Goal: Use online tool/utility: Utilize a website feature to perform a specific function

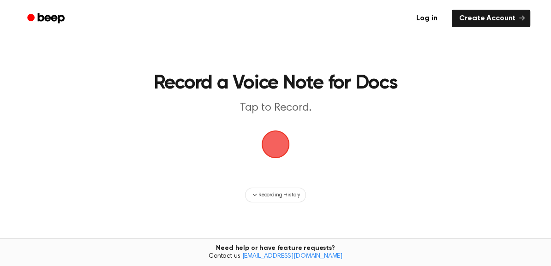
click at [281, 140] on span "button" at bounding box center [276, 145] width 28 height 28
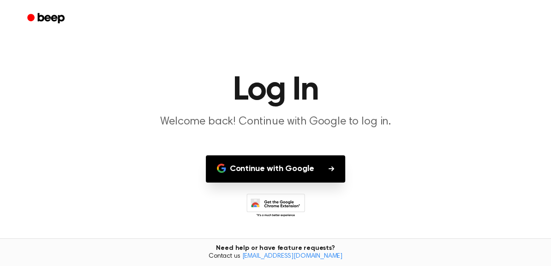
click at [258, 171] on button "Continue with Google" at bounding box center [276, 169] width 140 height 27
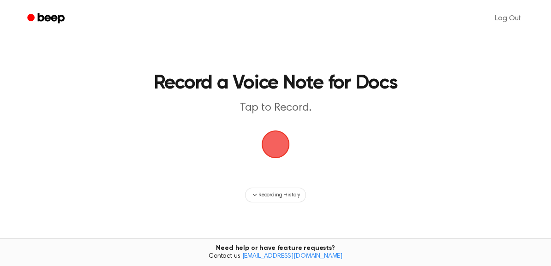
click at [275, 151] on span "button" at bounding box center [275, 144] width 31 height 31
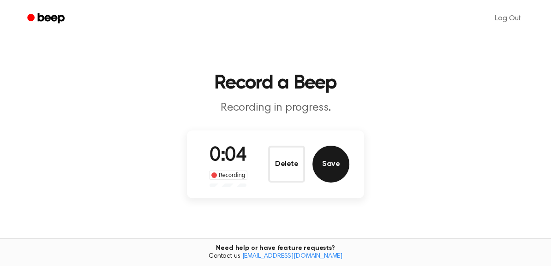
click at [342, 169] on button "Save" at bounding box center [330, 164] width 37 height 37
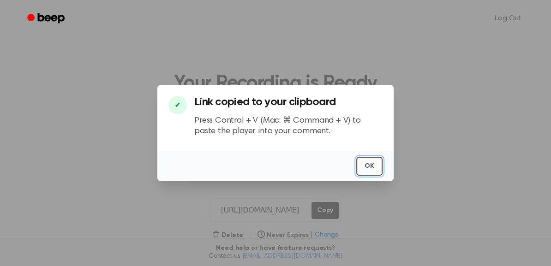
click at [367, 165] on button "OK" at bounding box center [369, 166] width 26 height 19
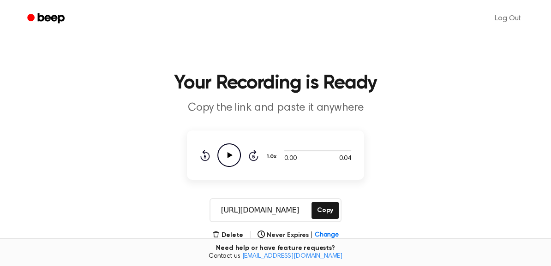
click at [233, 157] on icon "Play Audio" at bounding box center [229, 156] width 24 height 24
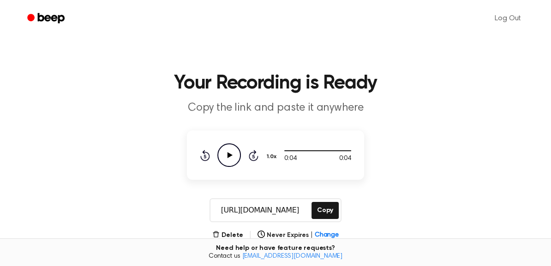
click at [233, 157] on icon "Play Audio" at bounding box center [229, 156] width 24 height 24
click at [322, 210] on button "Copy" at bounding box center [325, 210] width 27 height 17
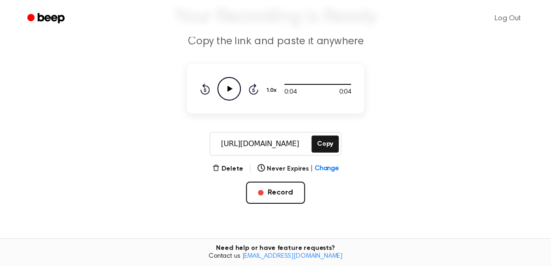
scroll to position [68, 0]
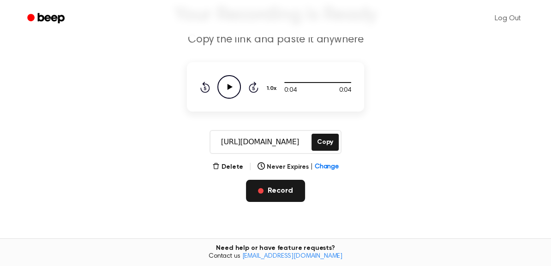
click at [274, 190] on button "Record" at bounding box center [275, 191] width 59 height 22
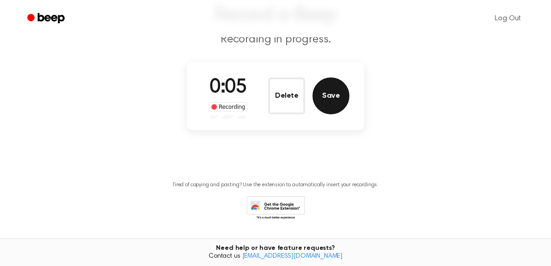
click at [338, 100] on button "Save" at bounding box center [330, 96] width 37 height 37
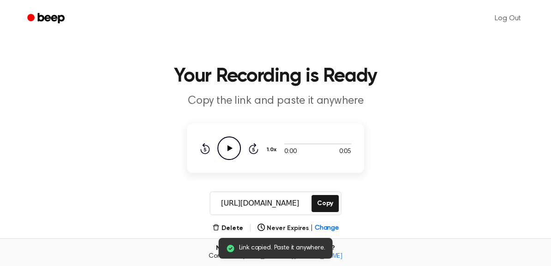
scroll to position [4, 0]
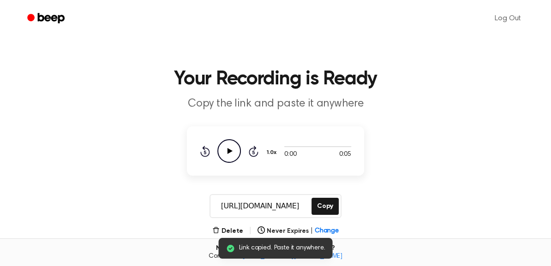
click at [238, 159] on icon "Play Audio" at bounding box center [229, 151] width 24 height 24
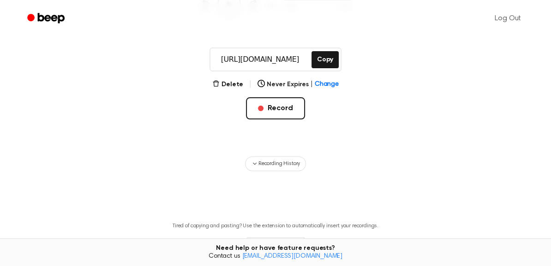
scroll to position [217, 0]
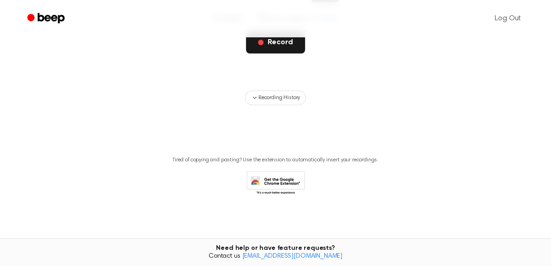
click at [266, 47] on button "Record" at bounding box center [275, 42] width 59 height 22
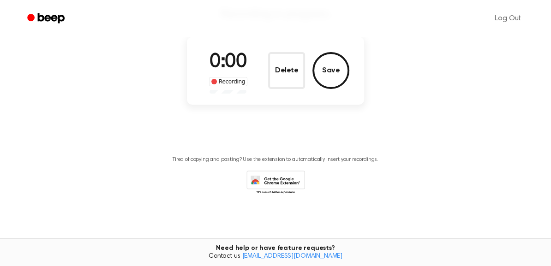
scroll to position [93, 0]
click at [340, 72] on button "Save" at bounding box center [330, 71] width 37 height 37
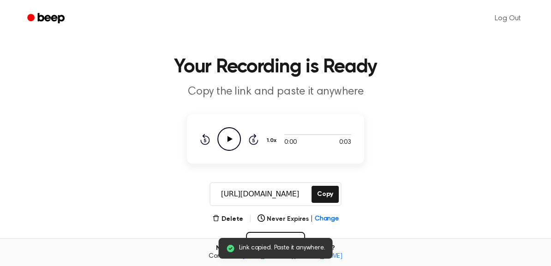
scroll to position [0, 0]
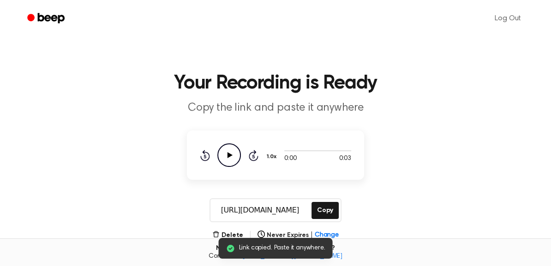
click at [225, 152] on icon "Play Audio" at bounding box center [229, 156] width 24 height 24
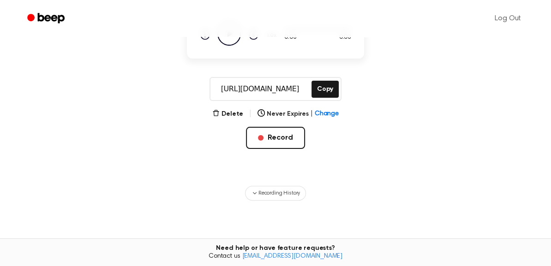
scroll to position [122, 0]
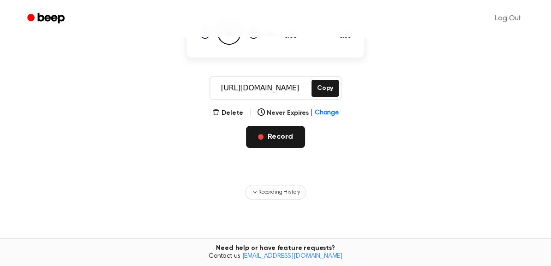
click at [287, 138] on button "Record" at bounding box center [275, 137] width 59 height 22
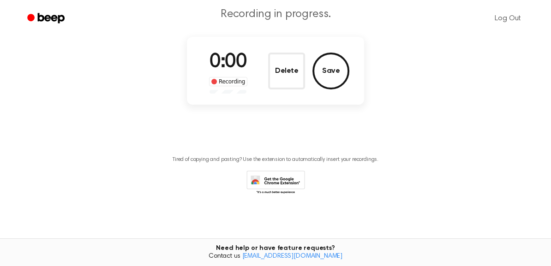
scroll to position [0, 0]
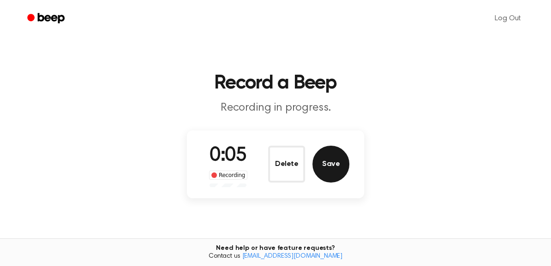
click at [330, 162] on button "Save" at bounding box center [330, 164] width 37 height 37
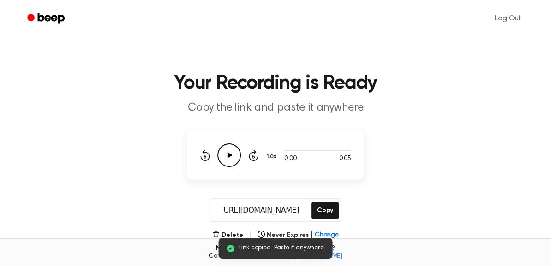
click at [224, 152] on icon "Play Audio" at bounding box center [229, 156] width 24 height 24
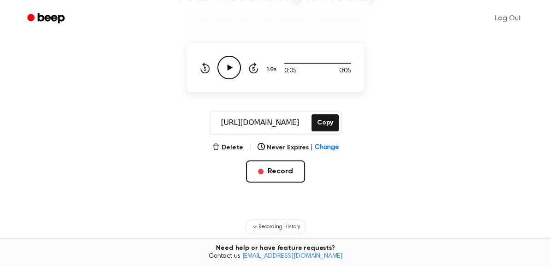
scroll to position [106, 0]
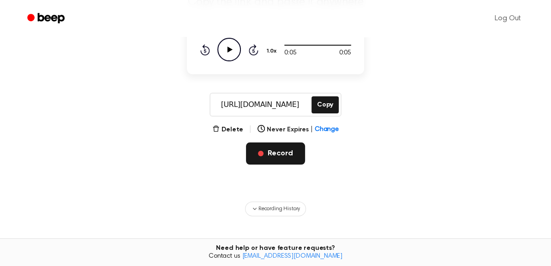
click at [274, 162] on button "Record" at bounding box center [275, 154] width 59 height 22
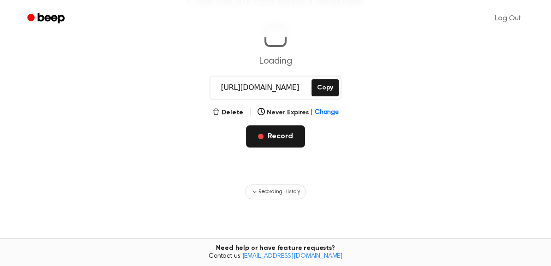
scroll to position [0, 0]
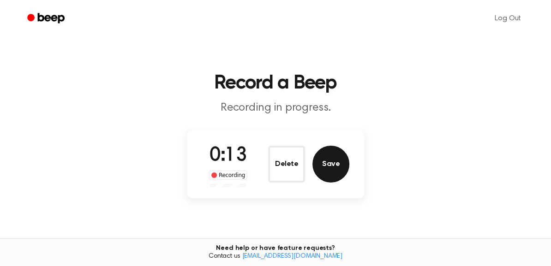
click at [325, 168] on button "Save" at bounding box center [330, 164] width 37 height 37
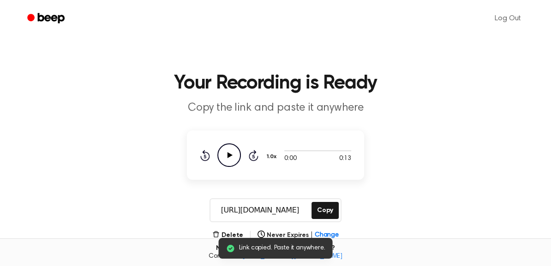
click at [227, 156] on icon "Play Audio" at bounding box center [229, 156] width 24 height 24
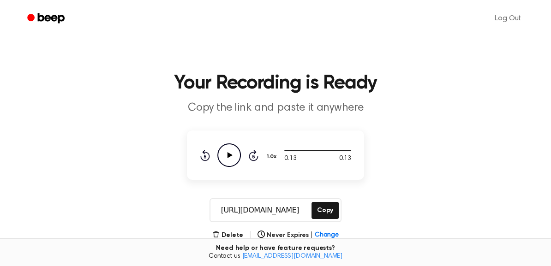
click at [227, 156] on icon "Play Audio" at bounding box center [229, 156] width 24 height 24
click at [227, 156] on icon "Pause Audio" at bounding box center [229, 156] width 24 height 24
click at [227, 156] on icon "Play Audio" at bounding box center [229, 156] width 24 height 24
click at [227, 156] on icon "Pause Audio" at bounding box center [229, 156] width 24 height 24
click at [227, 156] on icon "Play Audio" at bounding box center [229, 156] width 24 height 24
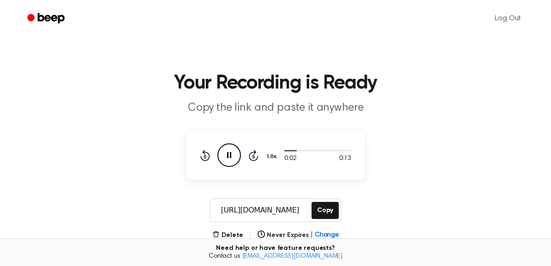
click at [225, 157] on icon "Pause Audio" at bounding box center [229, 156] width 24 height 24
click at [227, 157] on icon "Play Audio" at bounding box center [229, 156] width 24 height 24
click at [222, 156] on icon "Pause Audio" at bounding box center [229, 156] width 24 height 24
click at [222, 156] on icon "Play Audio" at bounding box center [229, 156] width 24 height 24
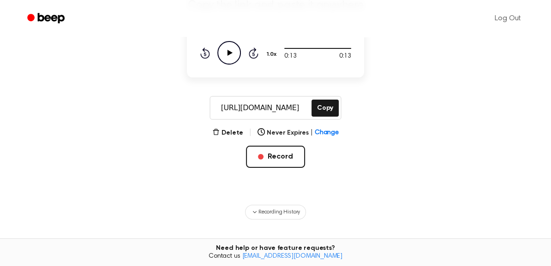
scroll to position [105, 0]
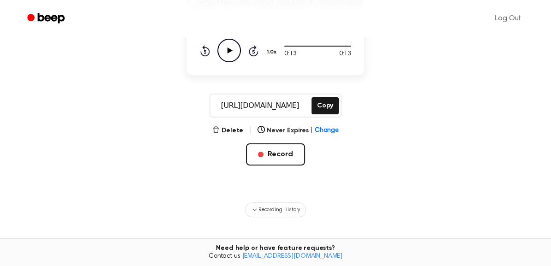
click at [36, 18] on icon "Beep" at bounding box center [46, 18] width 39 height 13
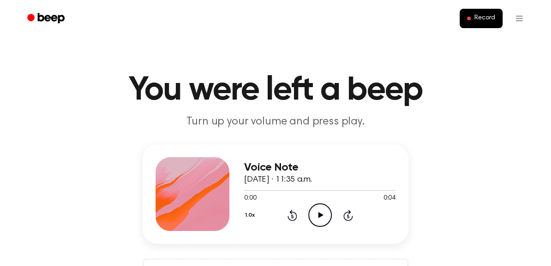
click at [322, 220] on icon "Play Audio" at bounding box center [320, 216] width 24 height 24
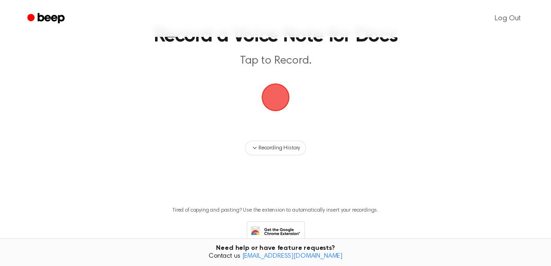
scroll to position [52, 0]
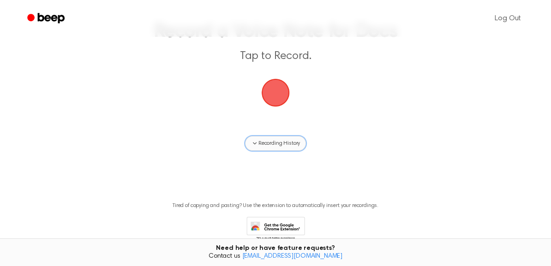
click at [252, 142] on icon "button" at bounding box center [254, 143] width 7 height 7
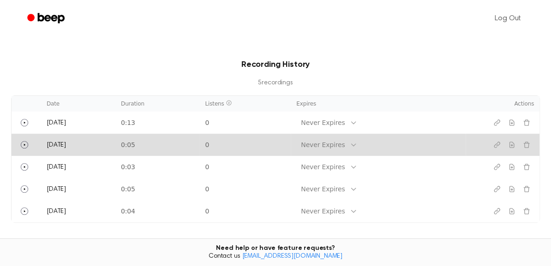
scroll to position [176, 0]
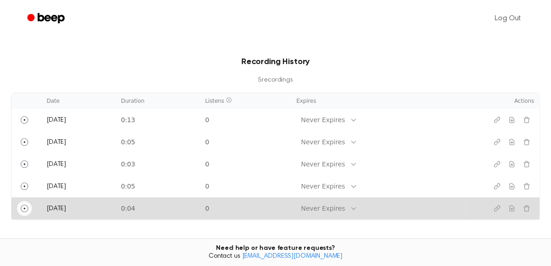
click at [28, 207] on icon "Play" at bounding box center [24, 208] width 7 height 7
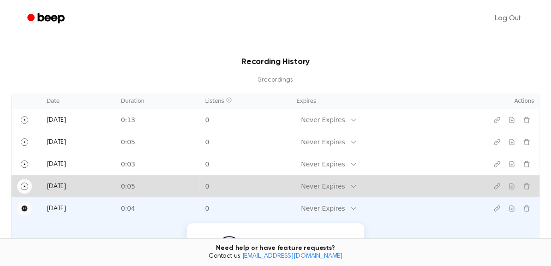
click at [24, 186] on icon "Play" at bounding box center [24, 186] width 7 height 7
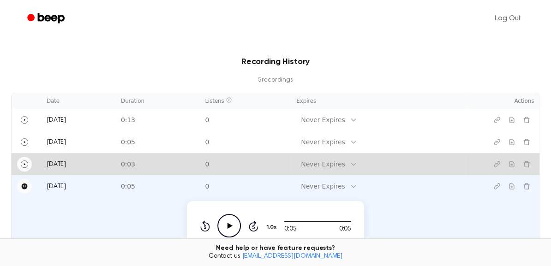
click at [26, 165] on icon "Play" at bounding box center [24, 164] width 7 height 7
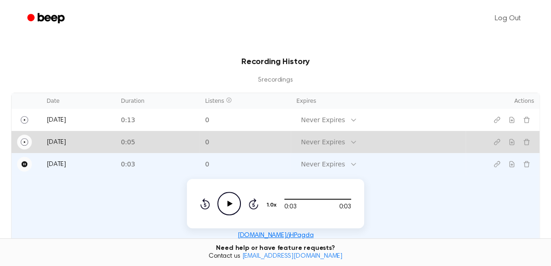
click at [27, 137] on button "Play" at bounding box center [24, 142] width 15 height 15
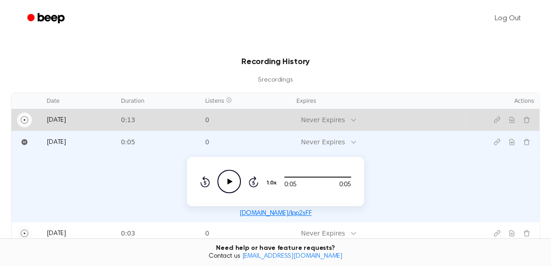
click at [26, 126] on button "Play" at bounding box center [24, 120] width 15 height 15
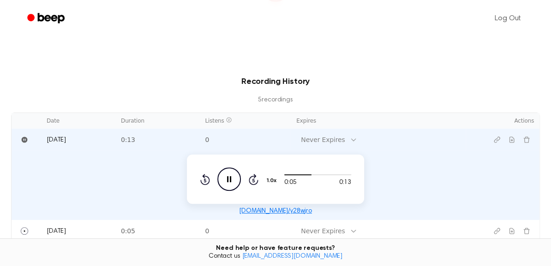
scroll to position [158, 0]
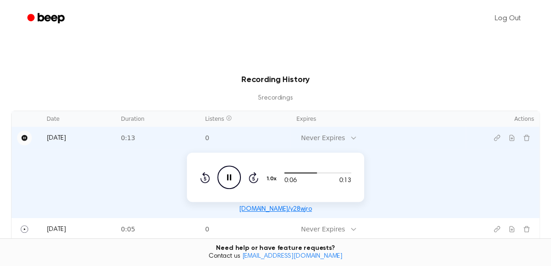
click at [26, 141] on icon "Pause" at bounding box center [24, 137] width 7 height 7
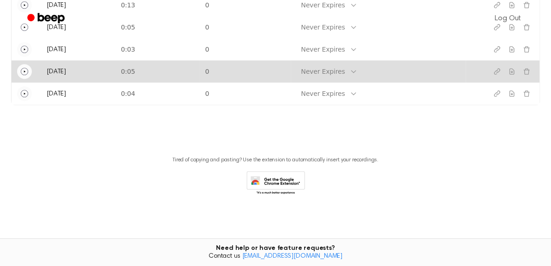
scroll to position [0, 0]
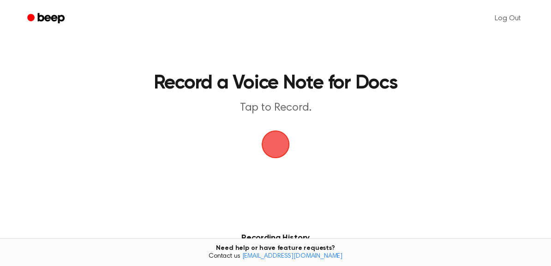
click at [283, 142] on span "button" at bounding box center [275, 144] width 31 height 31
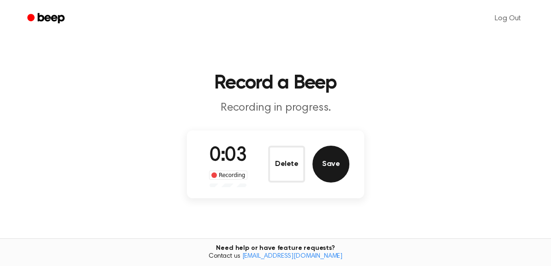
click at [323, 165] on button "Save" at bounding box center [330, 164] width 37 height 37
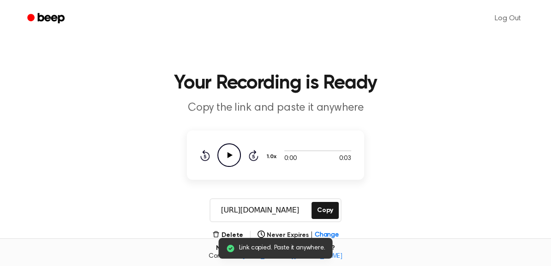
scroll to position [41, 0]
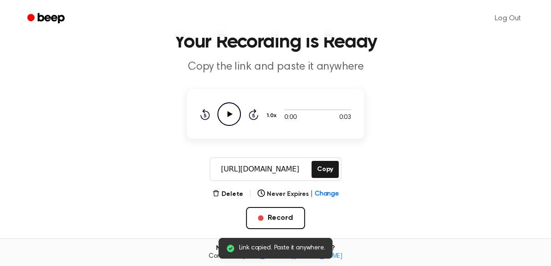
click at [231, 121] on icon "Play Audio" at bounding box center [229, 114] width 24 height 24
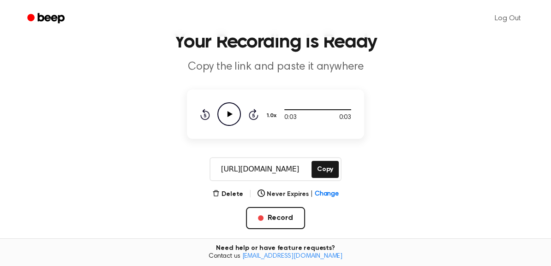
click at [231, 121] on icon "Play Audio" at bounding box center [229, 114] width 24 height 24
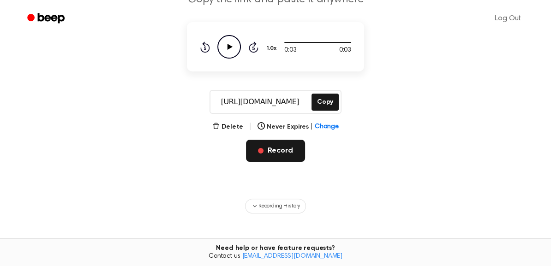
scroll to position [0, 0]
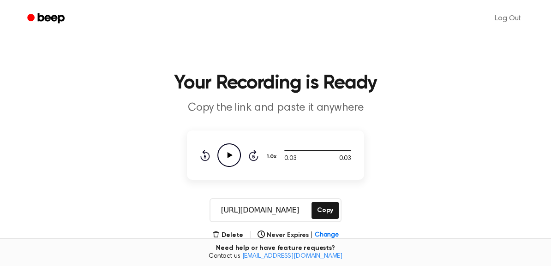
click at [48, 15] on icon "Beep" at bounding box center [51, 18] width 27 height 10
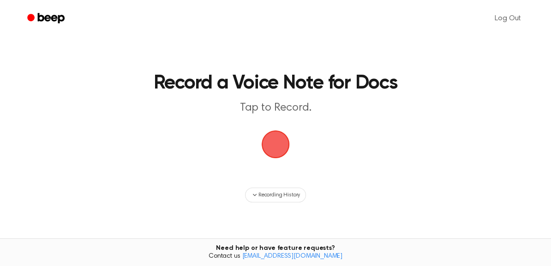
click at [278, 146] on span "button" at bounding box center [276, 145] width 52 height 52
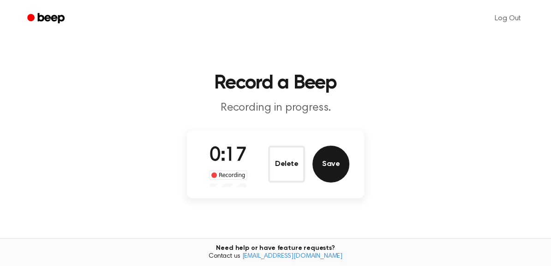
click at [331, 173] on button "Save" at bounding box center [330, 164] width 37 height 37
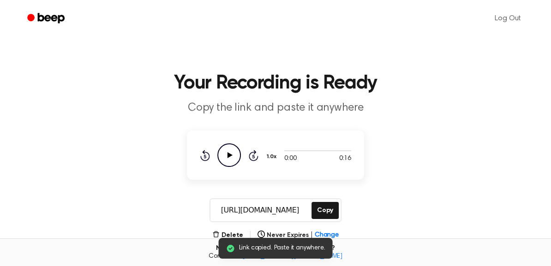
click at [234, 160] on icon "Play Audio" at bounding box center [229, 156] width 24 height 24
